Goal: Task Accomplishment & Management: Manage account settings

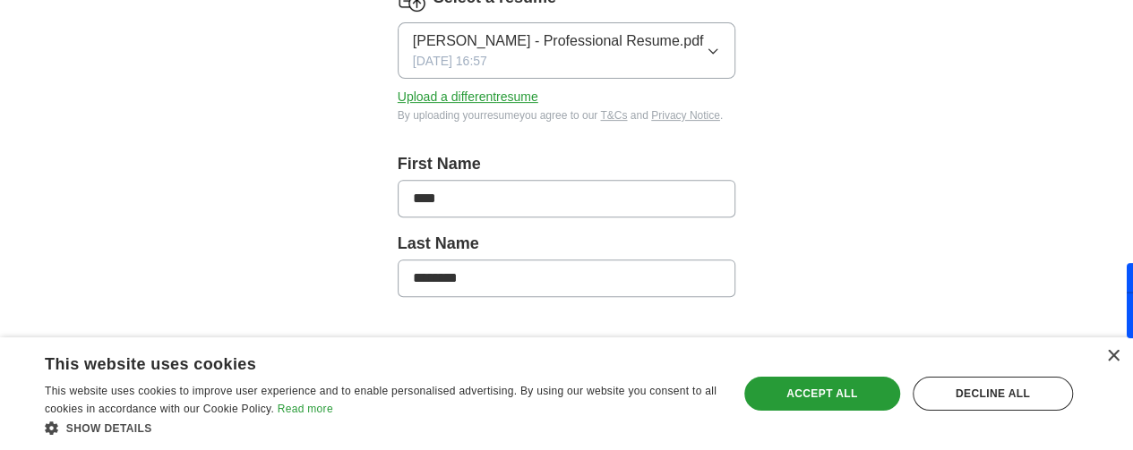
scroll to position [179, 0]
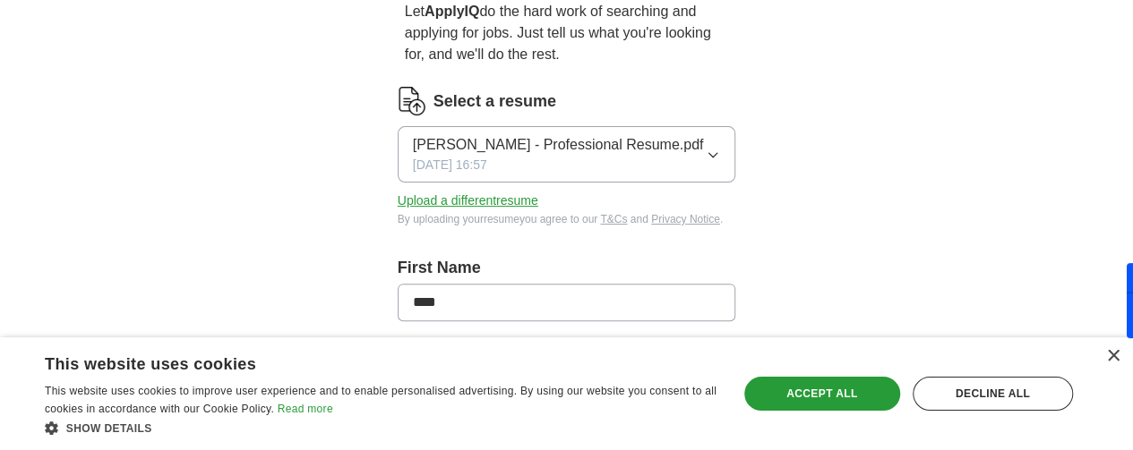
click at [736, 137] on button "[PERSON_NAME] - Professional Resume.pdf [DATE] 16:57" at bounding box center [567, 154] width 338 height 56
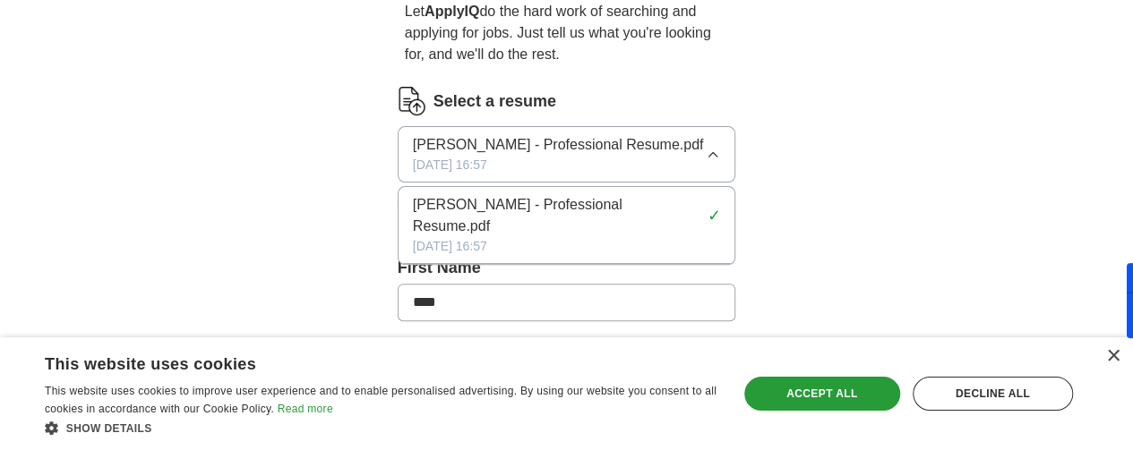
click at [736, 137] on button "[PERSON_NAME] - Professional Resume.pdf [DATE] 16:57" at bounding box center [567, 154] width 338 height 56
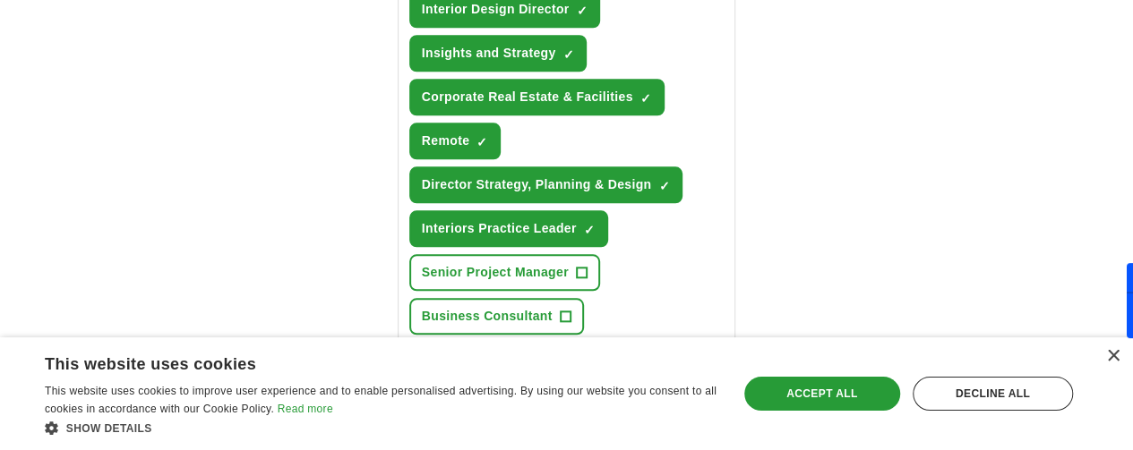
scroll to position [895, 0]
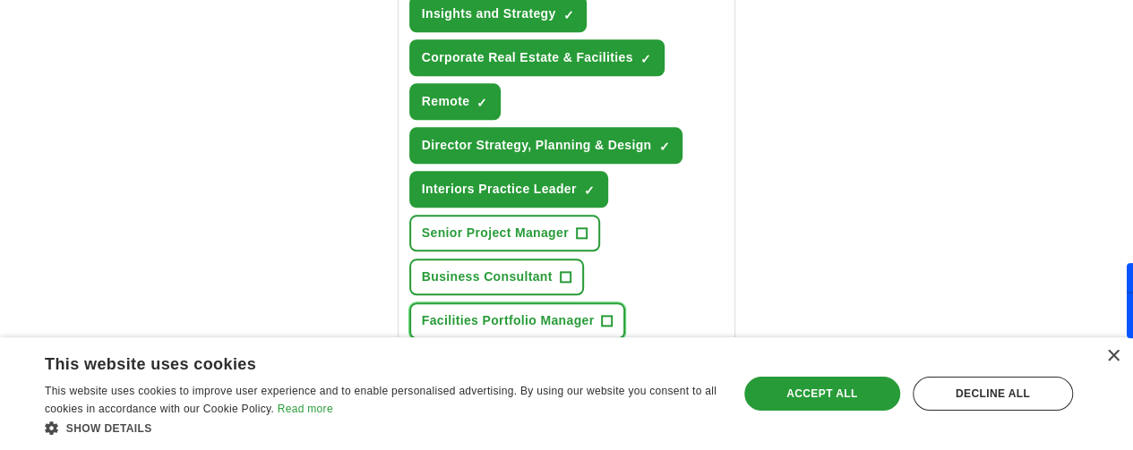
click at [595, 312] on span "Facilities Portfolio Manager" at bounding box center [508, 321] width 173 height 19
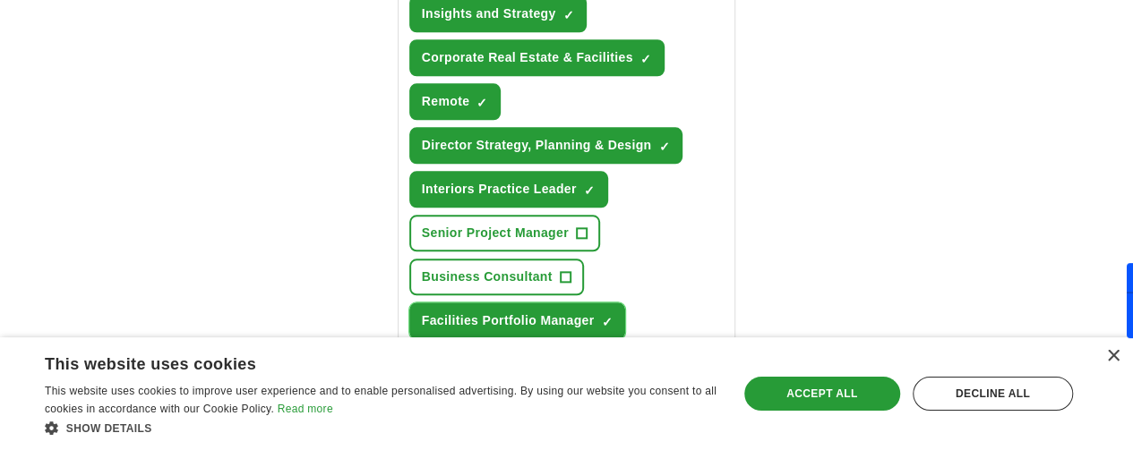
scroll to position [985, 0]
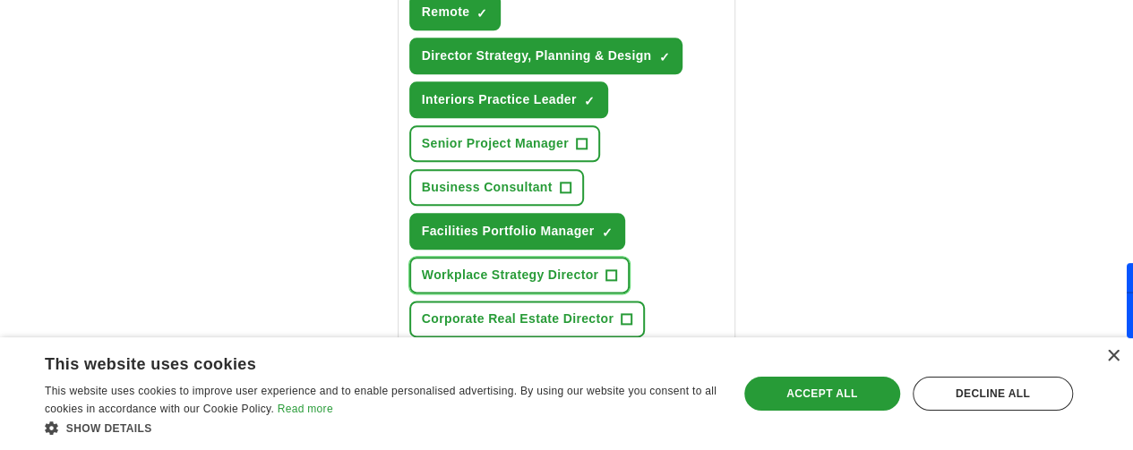
click at [455, 266] on span "Workplace Strategy Director" at bounding box center [510, 275] width 176 height 19
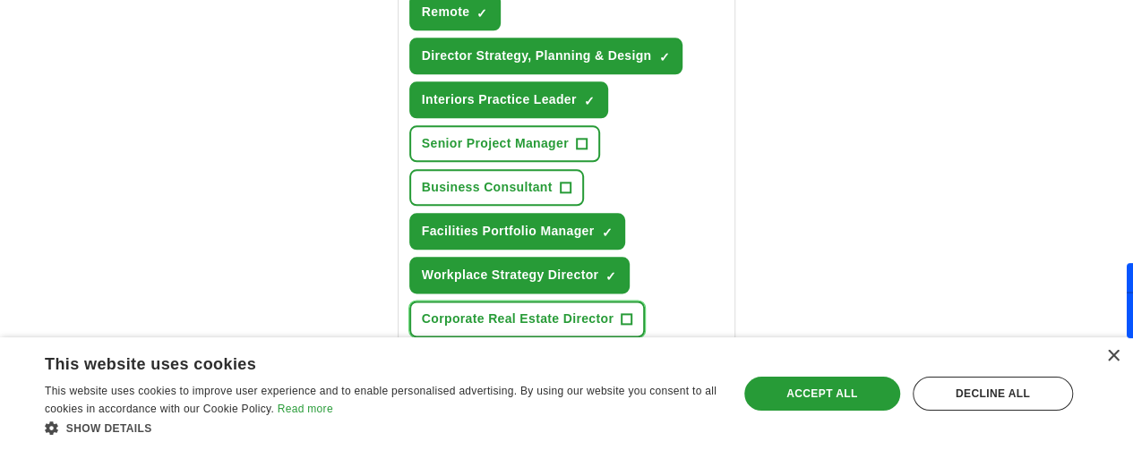
click at [446, 310] on span "Corporate Real Estate Director" at bounding box center [518, 319] width 192 height 19
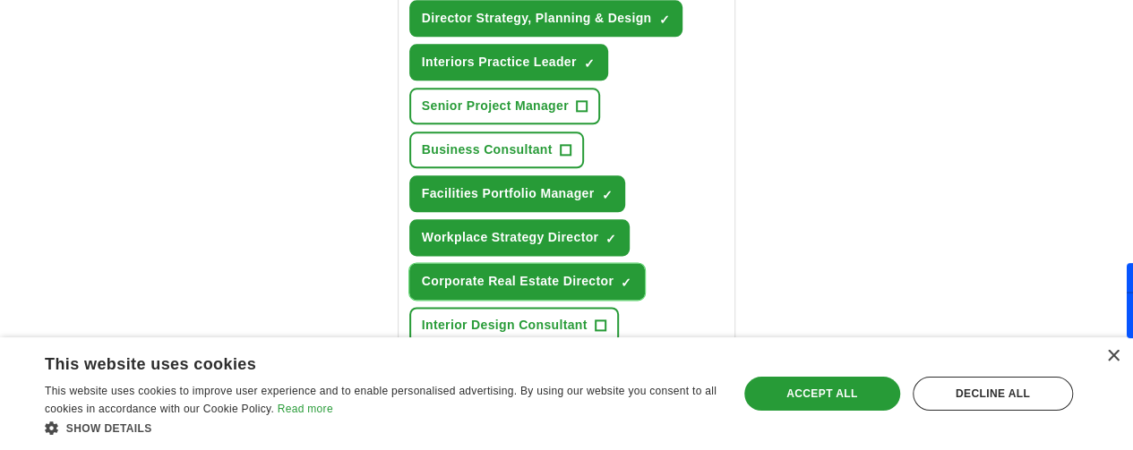
scroll to position [1075, 0]
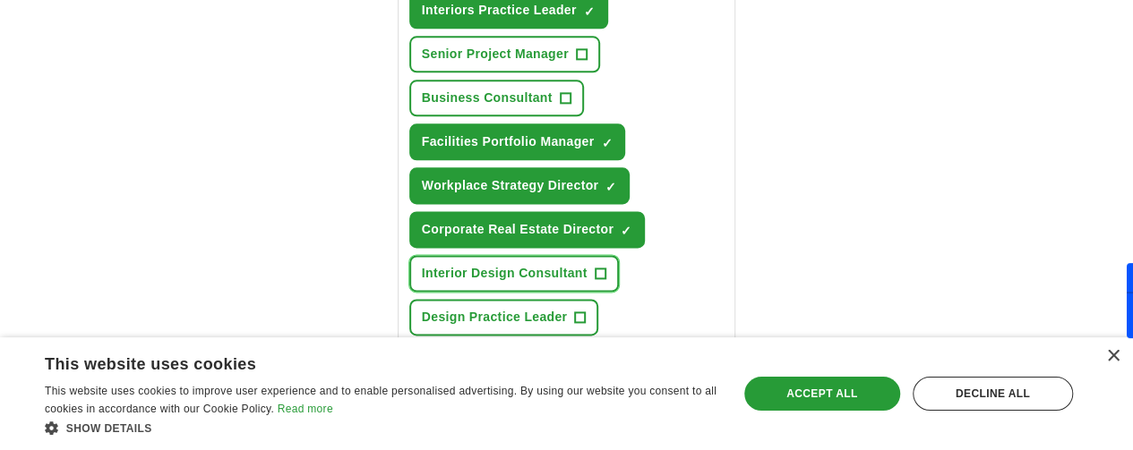
click at [441, 264] on span "Interior Design Consultant" at bounding box center [505, 273] width 166 height 19
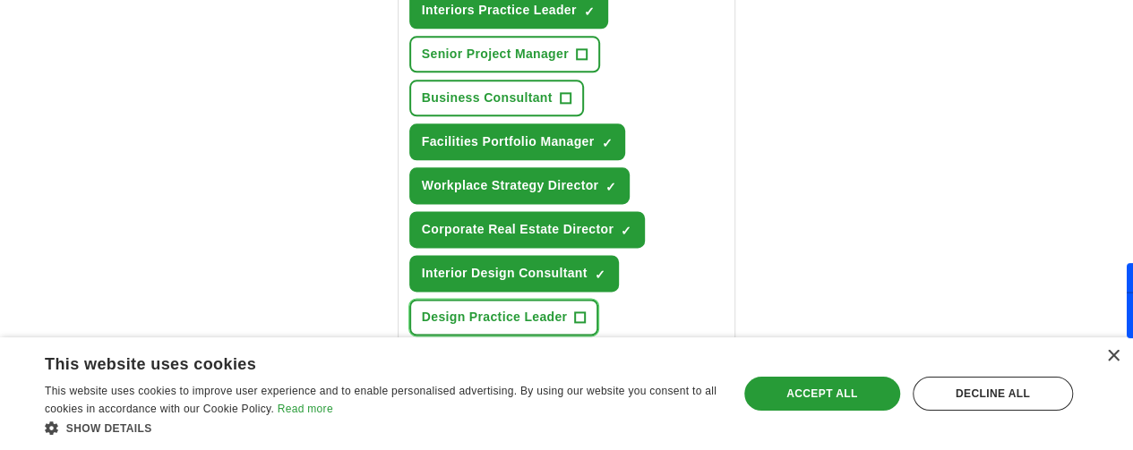
click at [430, 308] on span "Design Practice Leader" at bounding box center [495, 317] width 146 height 19
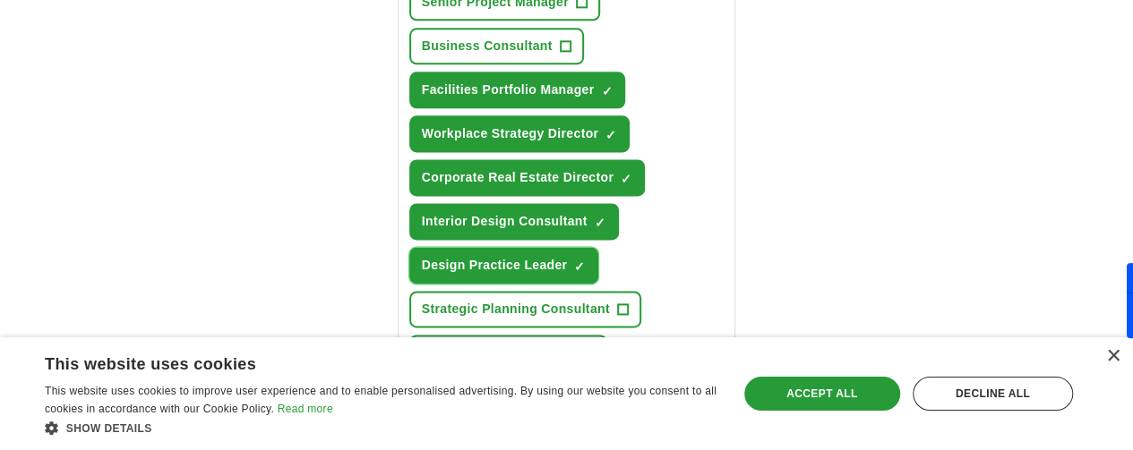
scroll to position [1164, 0]
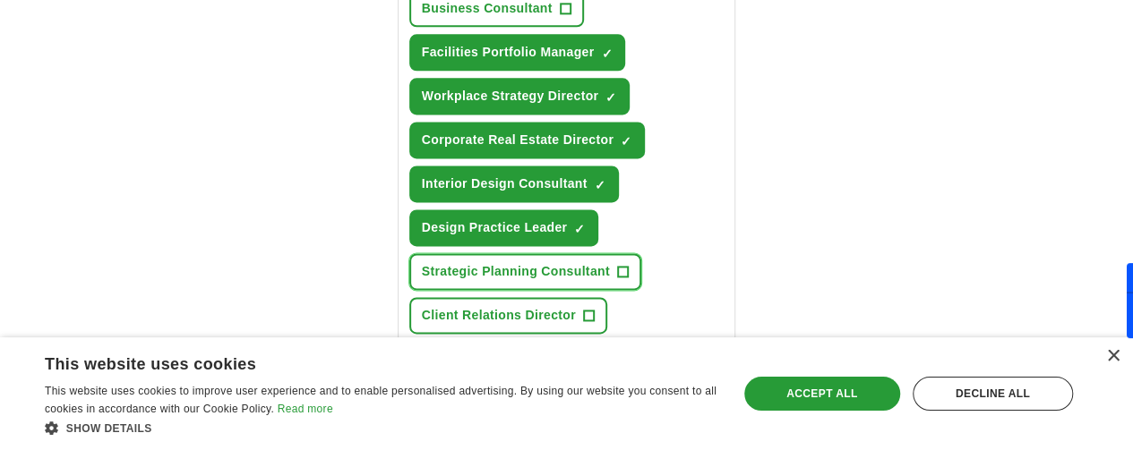
click at [422, 262] on span "Strategic Planning Consultant" at bounding box center [516, 271] width 188 height 19
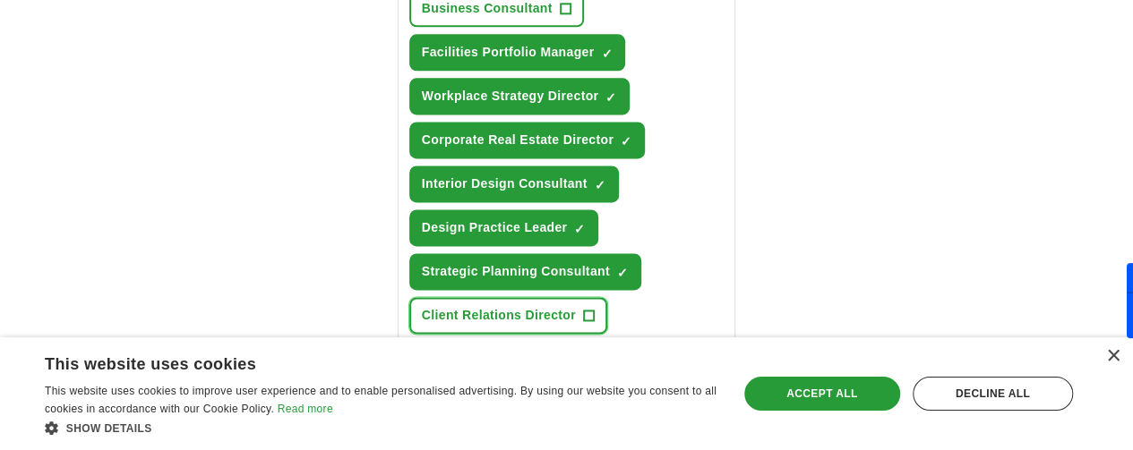
click at [422, 306] on span "Client Relations Director" at bounding box center [499, 315] width 154 height 19
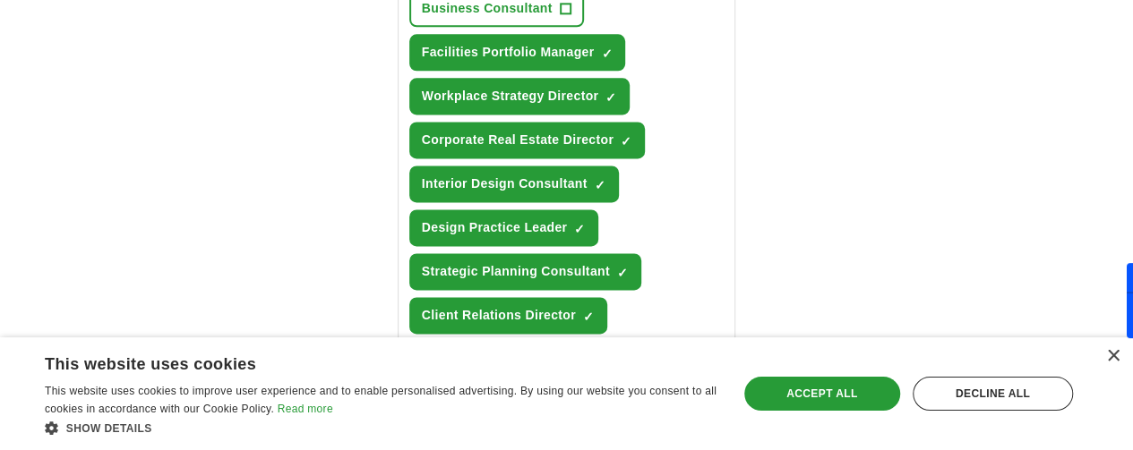
click at [422, 350] on span "Principal Interior Designer" at bounding box center [505, 359] width 166 height 19
click at [422, 438] on span "Mentoring Program Director" at bounding box center [510, 447] width 176 height 19
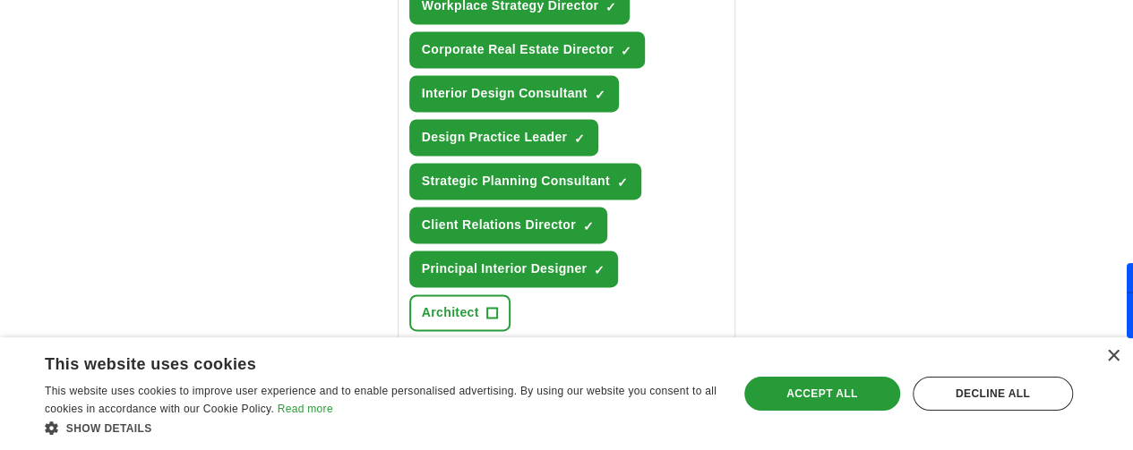
scroll to position [1343, 0]
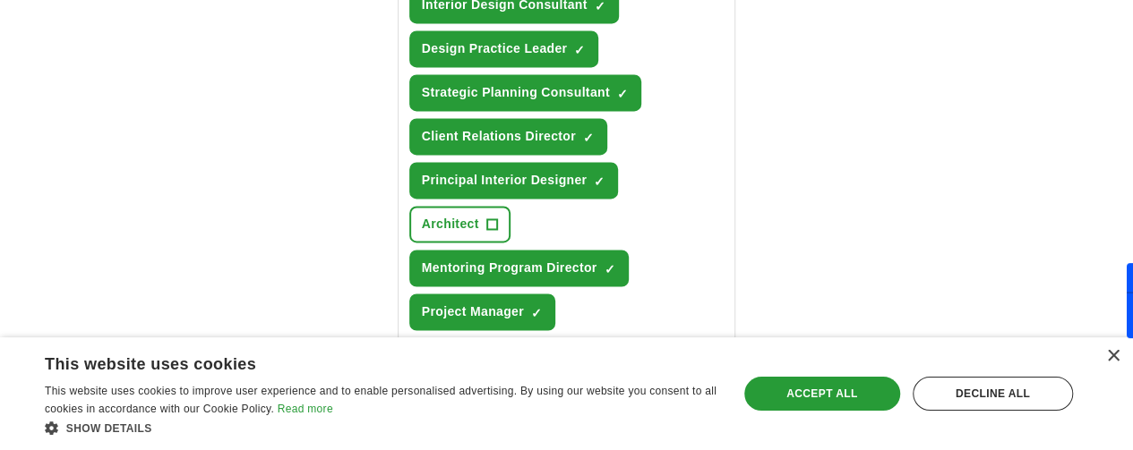
click at [602, 417] on div "Oak Brook, [GEOGRAPHIC_DATA] ×" at bounding box center [567, 443] width 338 height 52
click at [570, 417] on div "Oak Brook, [GEOGRAPHIC_DATA] ×" at bounding box center [567, 443] width 338 height 52
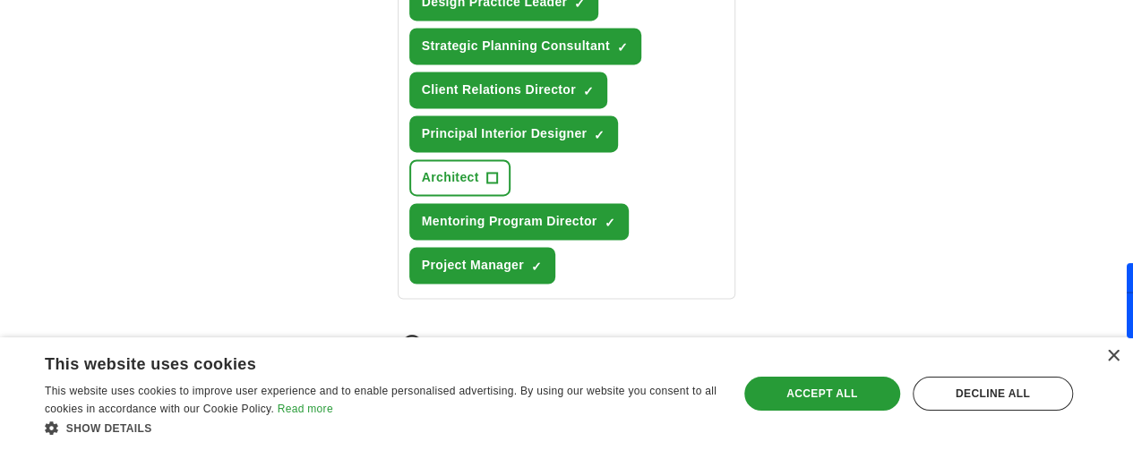
scroll to position [1335, 0]
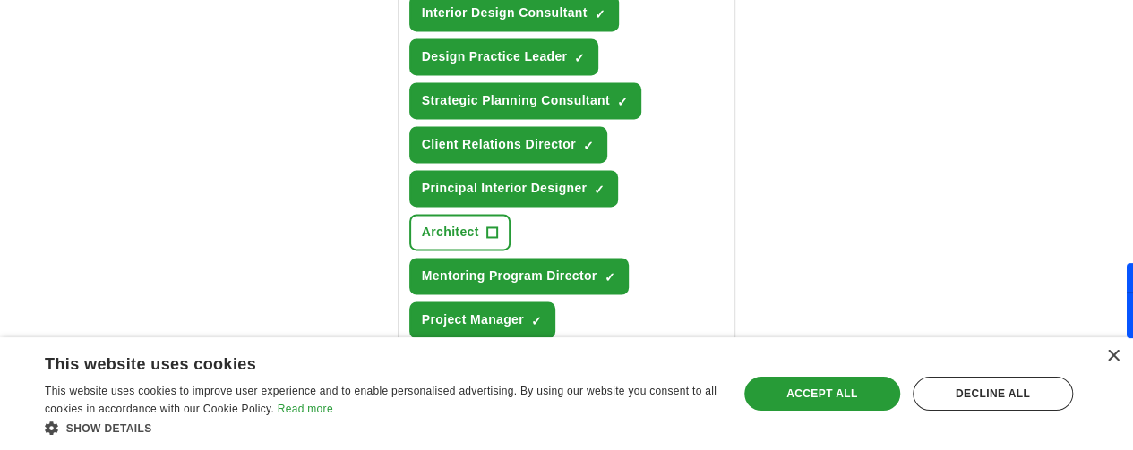
click at [702, 441] on span "×" at bounding box center [707, 451] width 11 height 20
click at [472, 425] on input at bounding box center [567, 444] width 338 height 38
type input "**********"
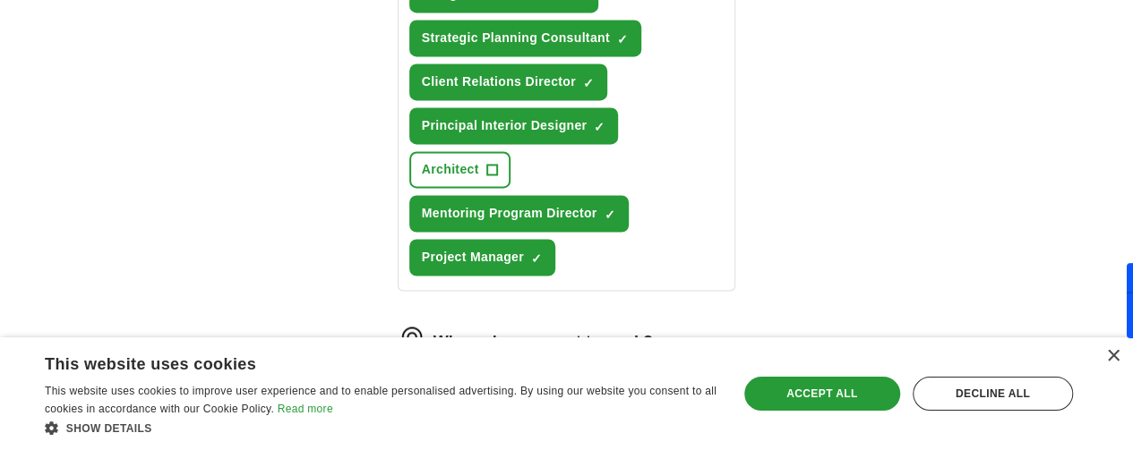
scroll to position [1514, 0]
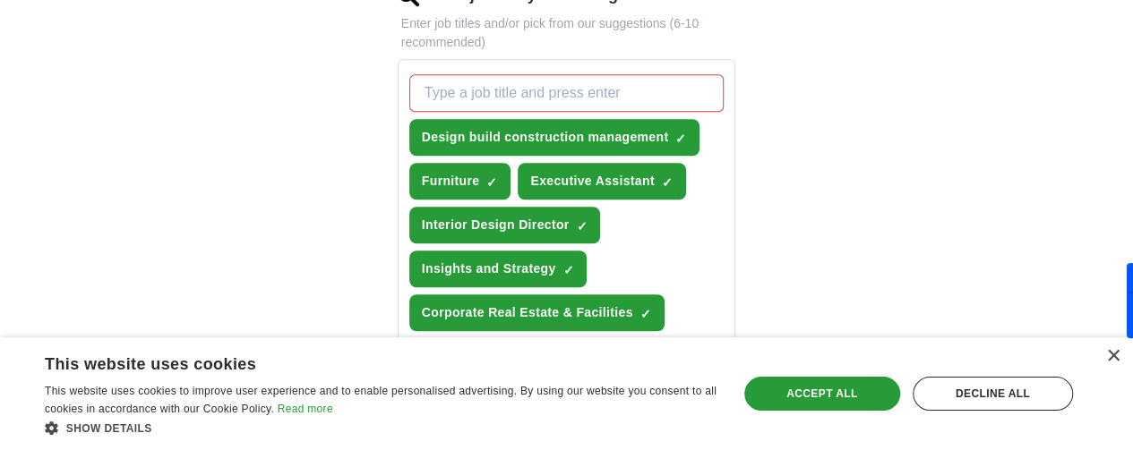
scroll to position [730, 0]
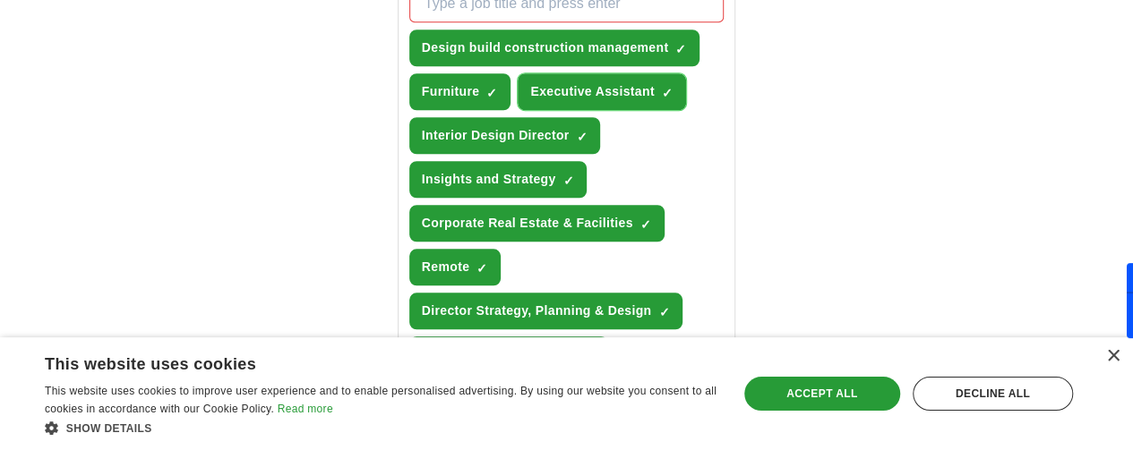
click at [530, 82] on span "Executive Assistant" at bounding box center [592, 91] width 124 height 19
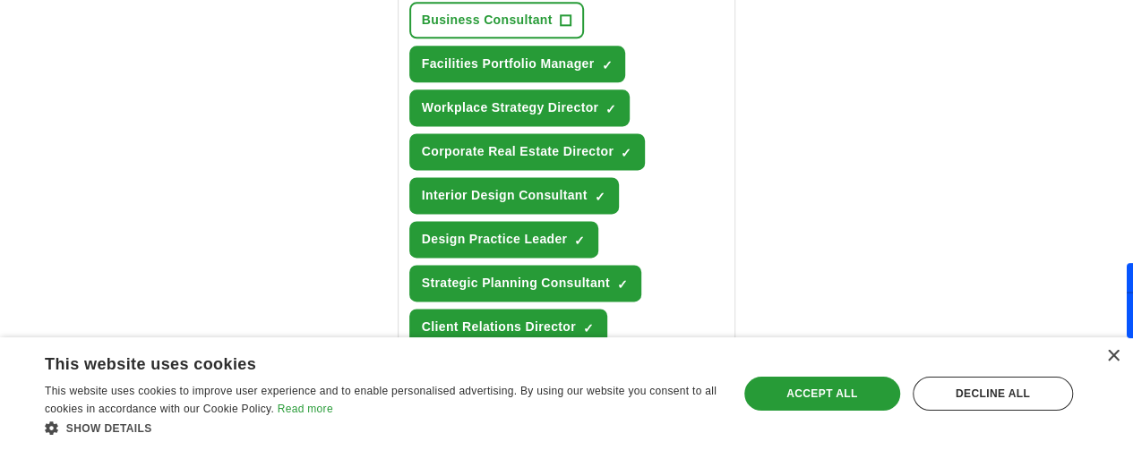
scroll to position [1178, 0]
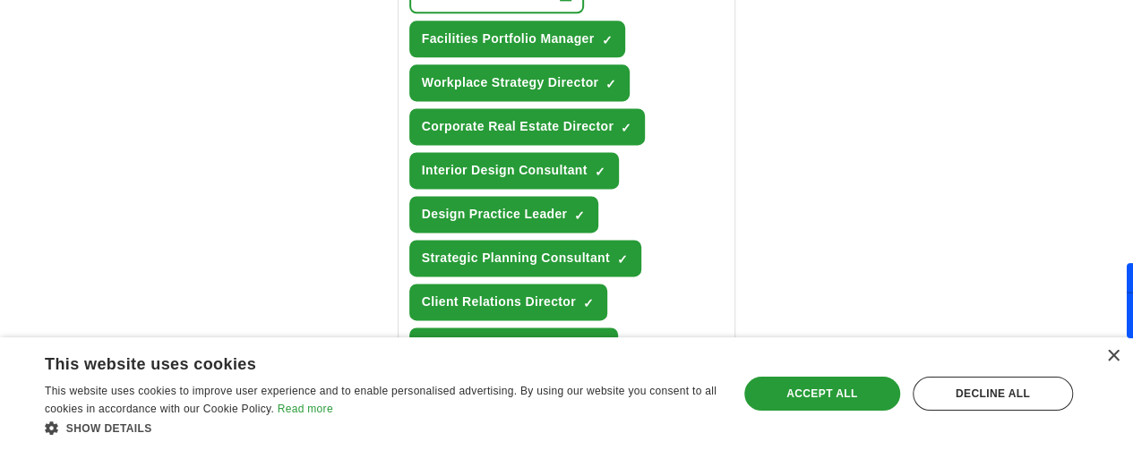
click at [457, 337] on span "Principal Interior Designer" at bounding box center [505, 346] width 166 height 19
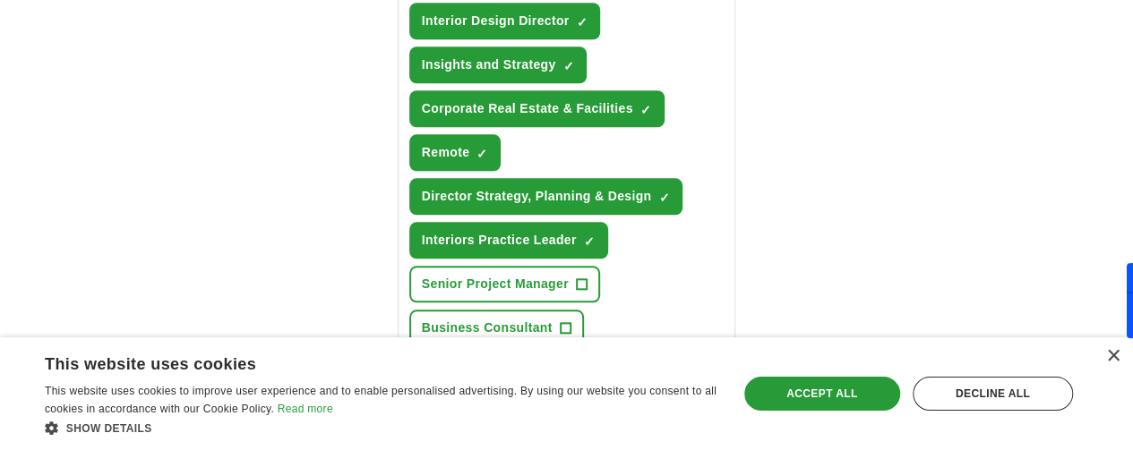
scroll to position [819, 0]
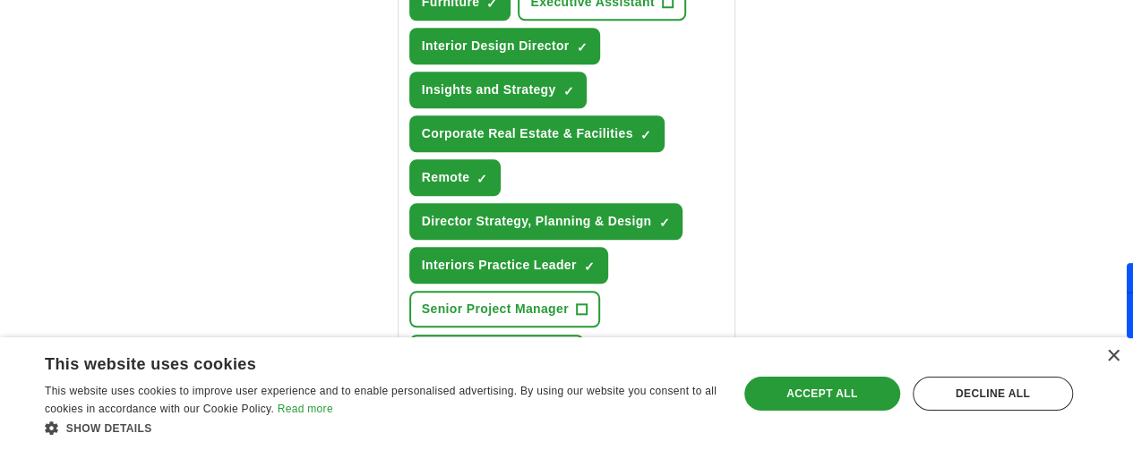
click at [595, 388] on span "Facilities Portfolio Manager" at bounding box center [508, 397] width 173 height 19
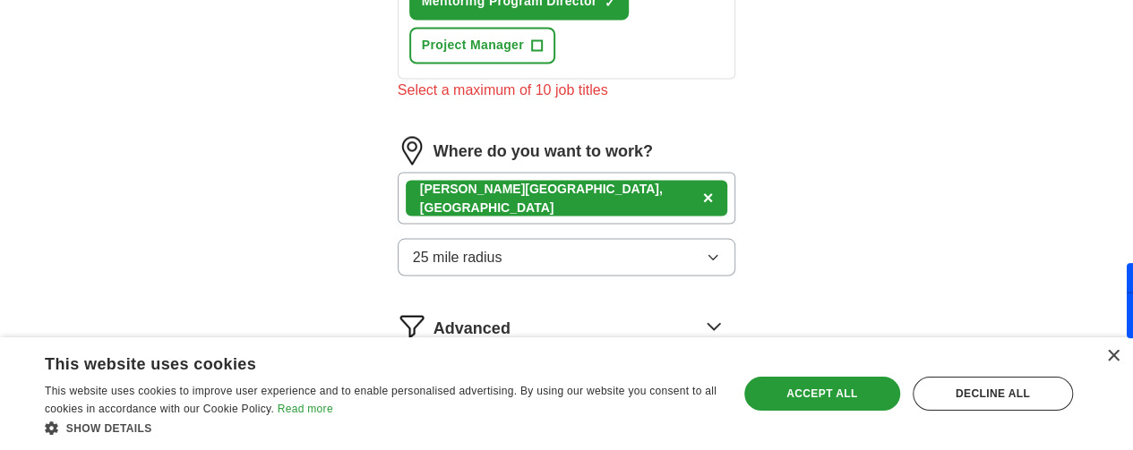
scroll to position [1615, 0]
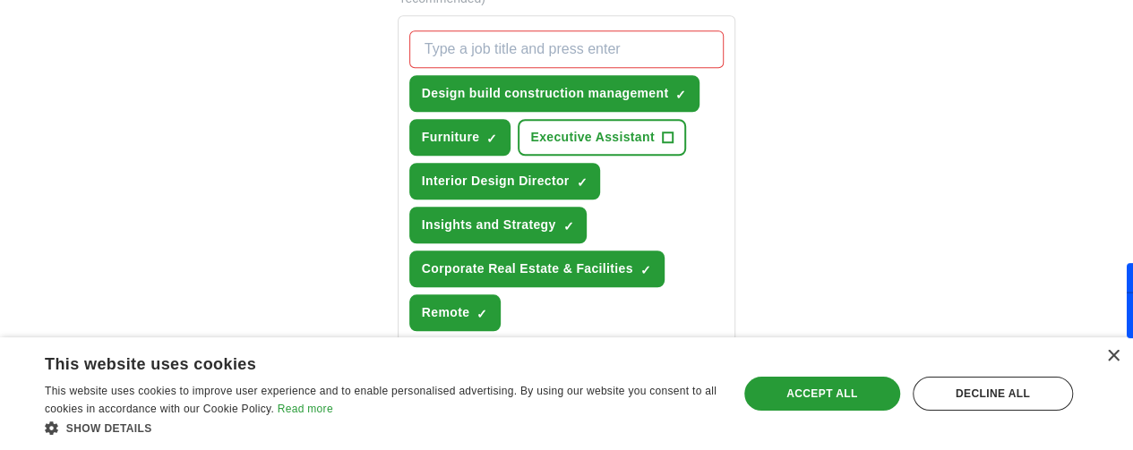
scroll to position [720, 0]
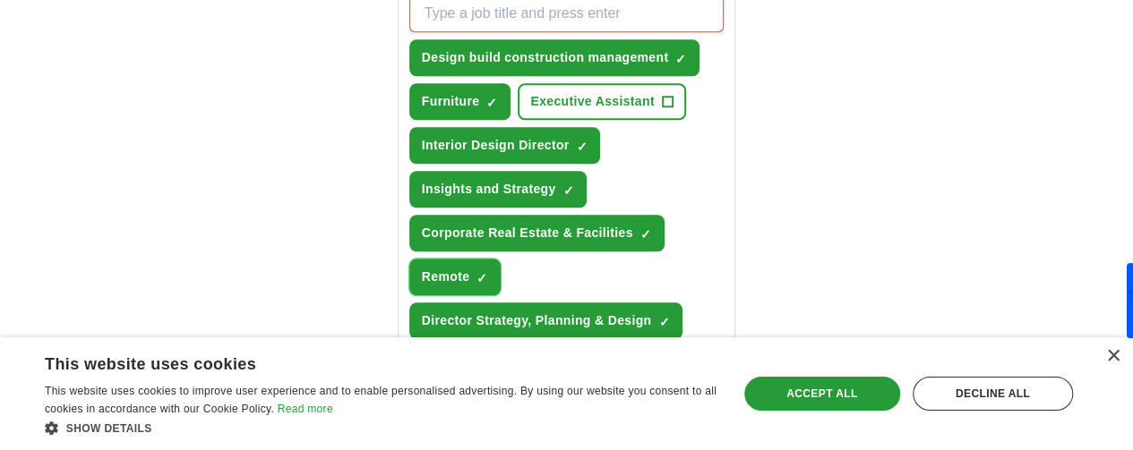
click at [469, 268] on span "Remote" at bounding box center [445, 277] width 47 height 19
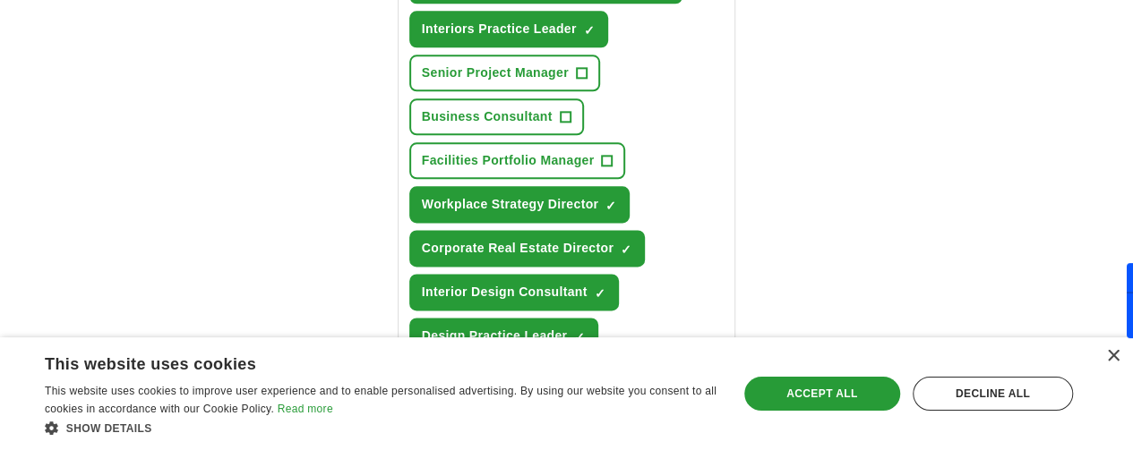
scroll to position [1078, 0]
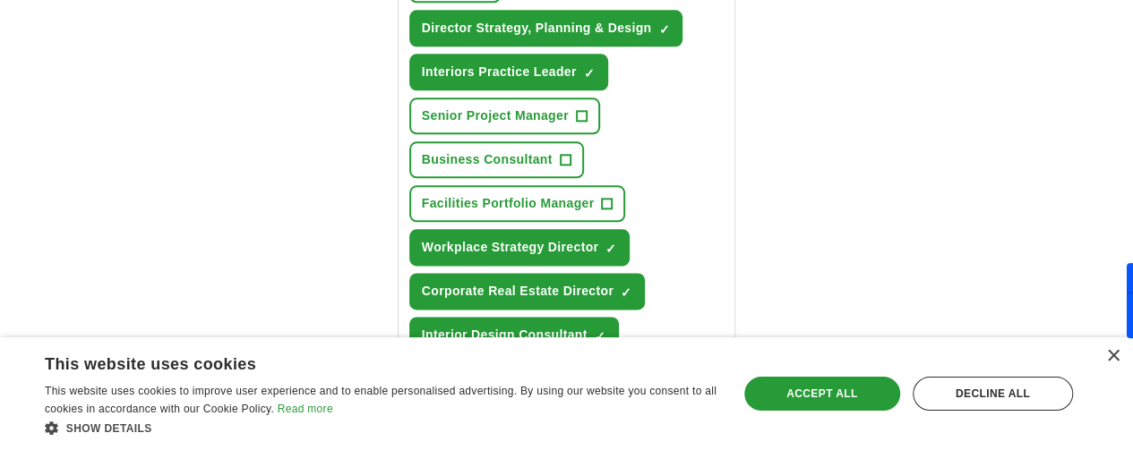
scroll to position [989, 0]
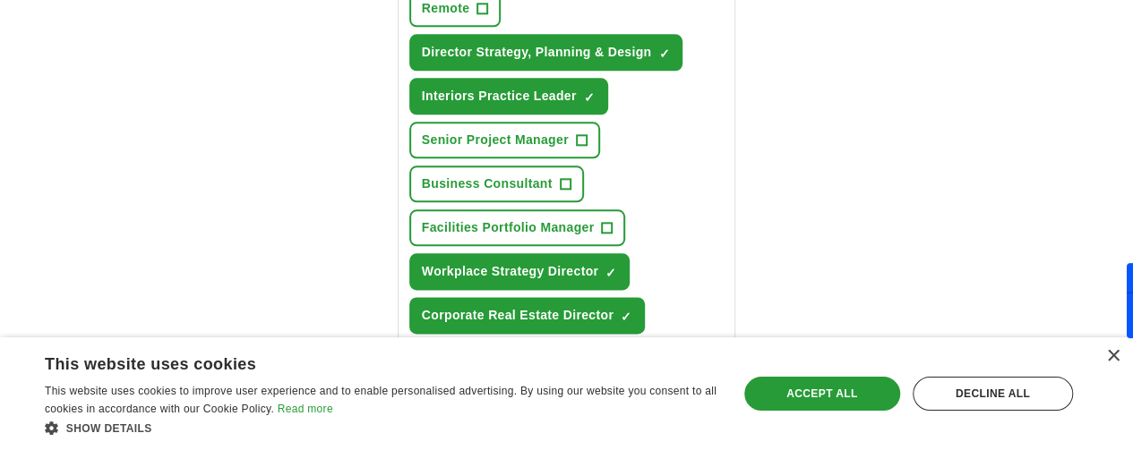
click at [422, 438] on span "Strategic Planning Consultant" at bounding box center [516, 447] width 188 height 19
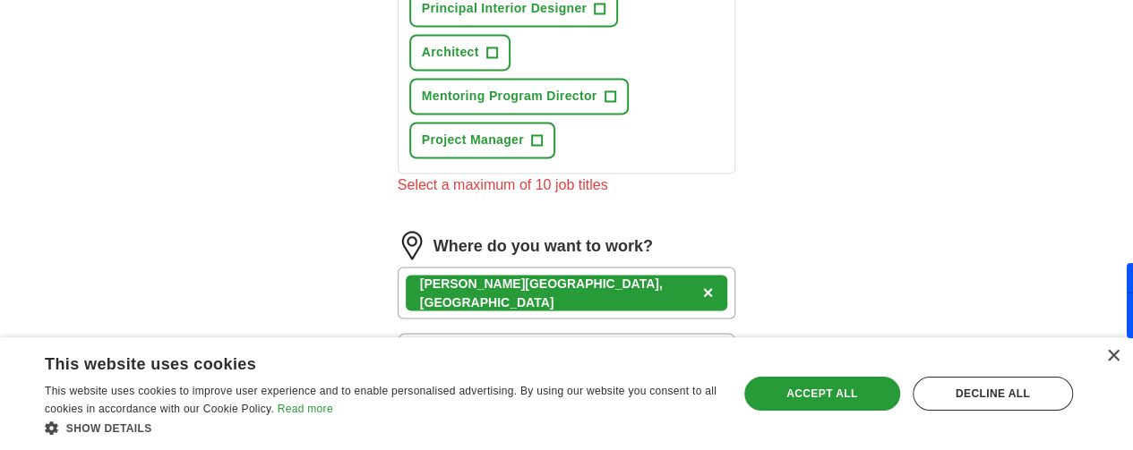
scroll to position [1615, 0]
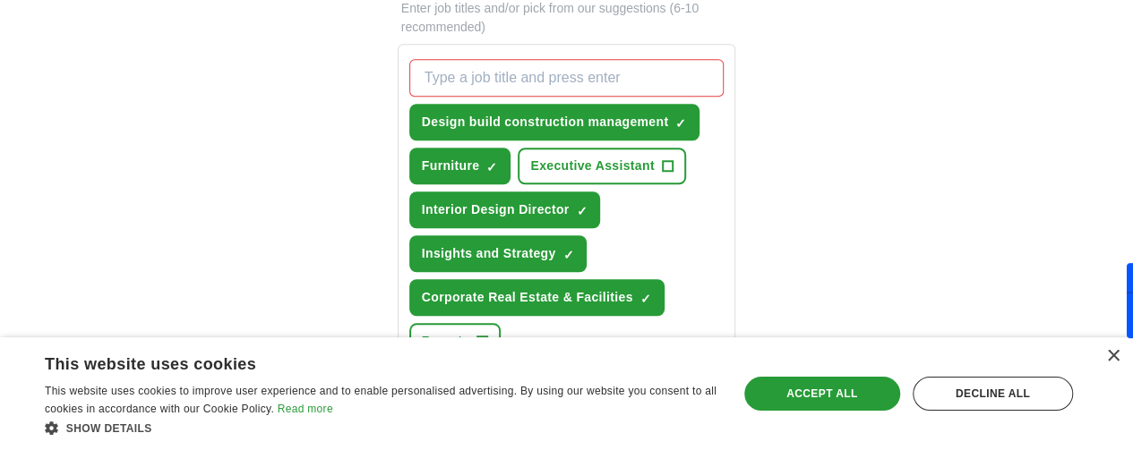
scroll to position [630, 0]
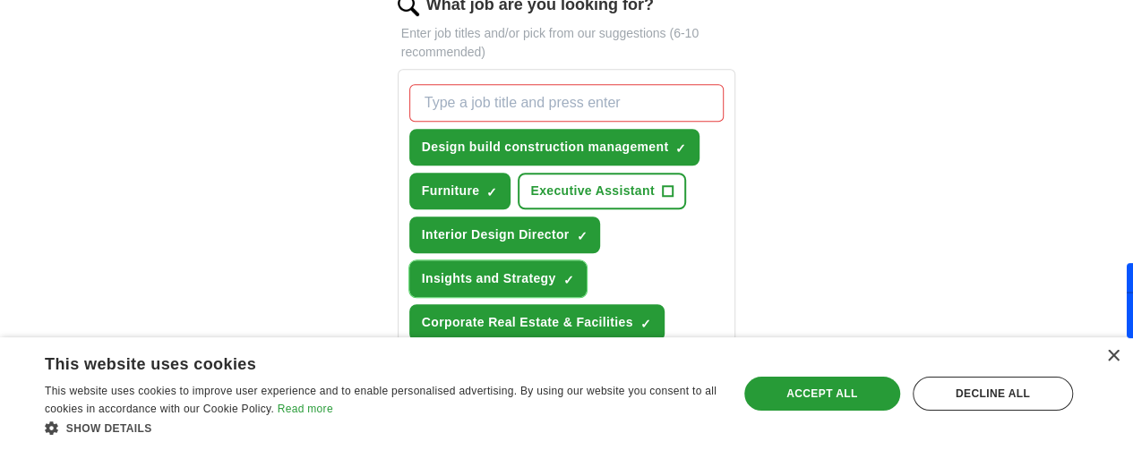
click at [460, 270] on span "Insights and Strategy" at bounding box center [489, 279] width 134 height 19
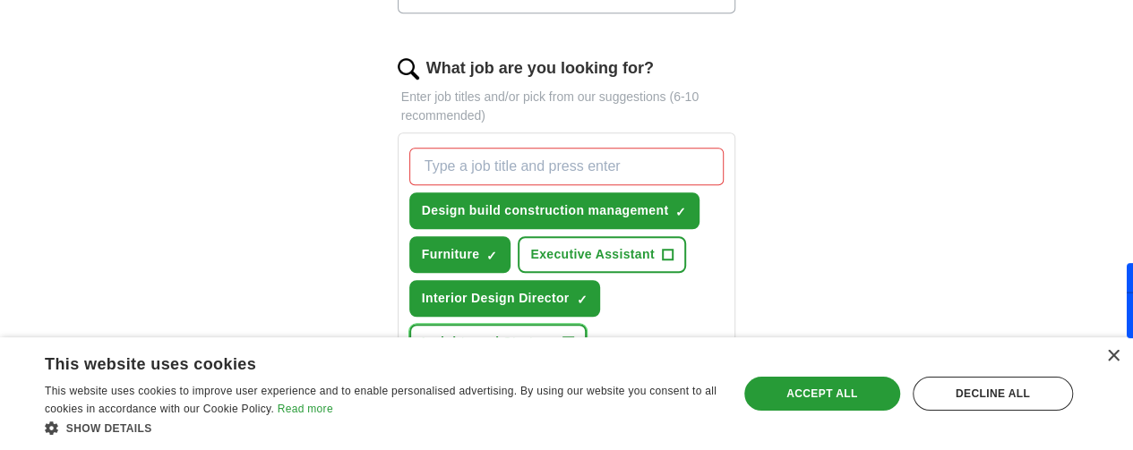
scroll to position [541, 0]
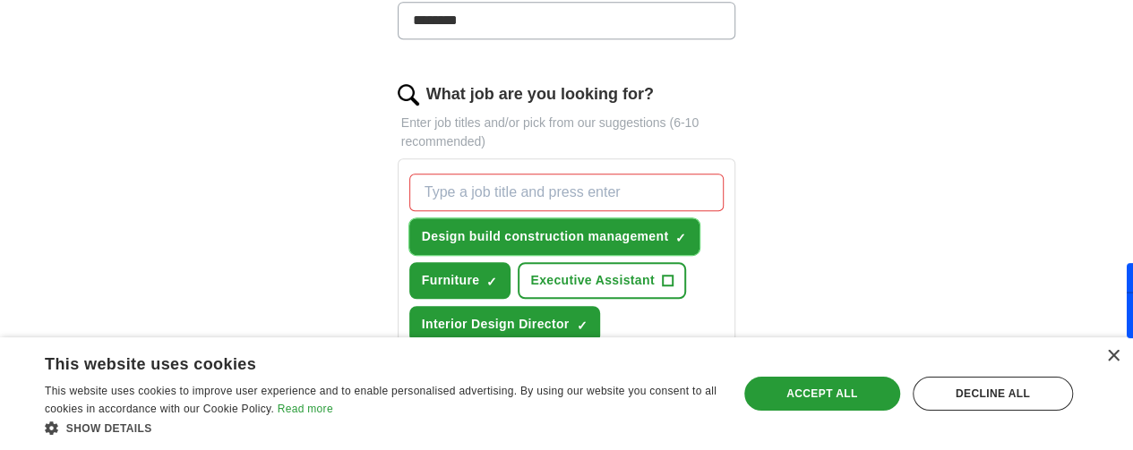
click at [434, 227] on span "Design build construction management" at bounding box center [545, 236] width 247 height 19
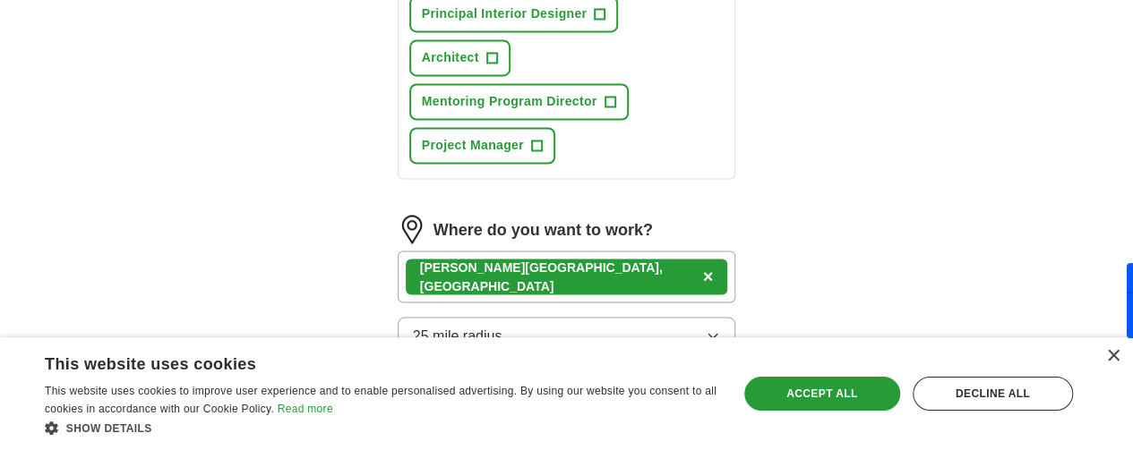
scroll to position [1514, 0]
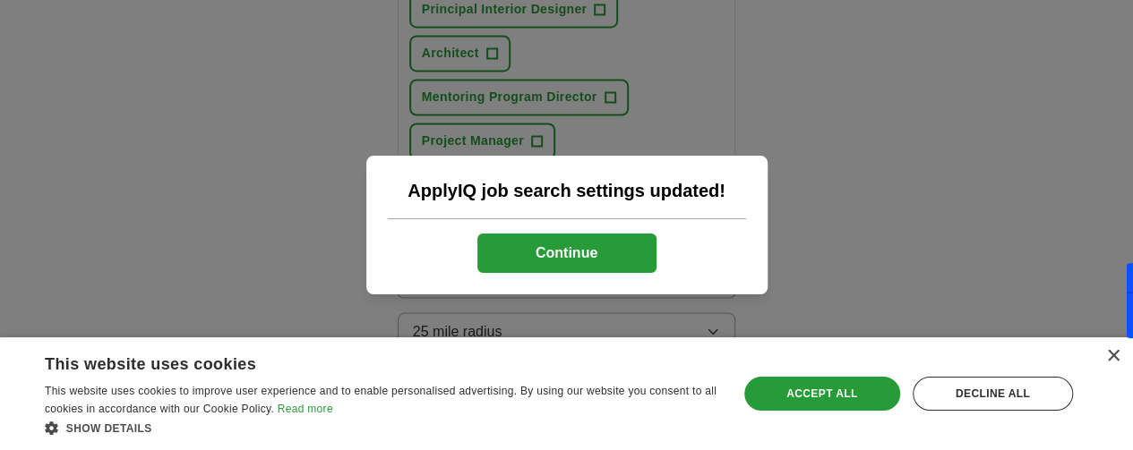
click at [578, 256] on button "Continue" at bounding box center [566, 253] width 179 height 39
